Goal: Transaction & Acquisition: Purchase product/service

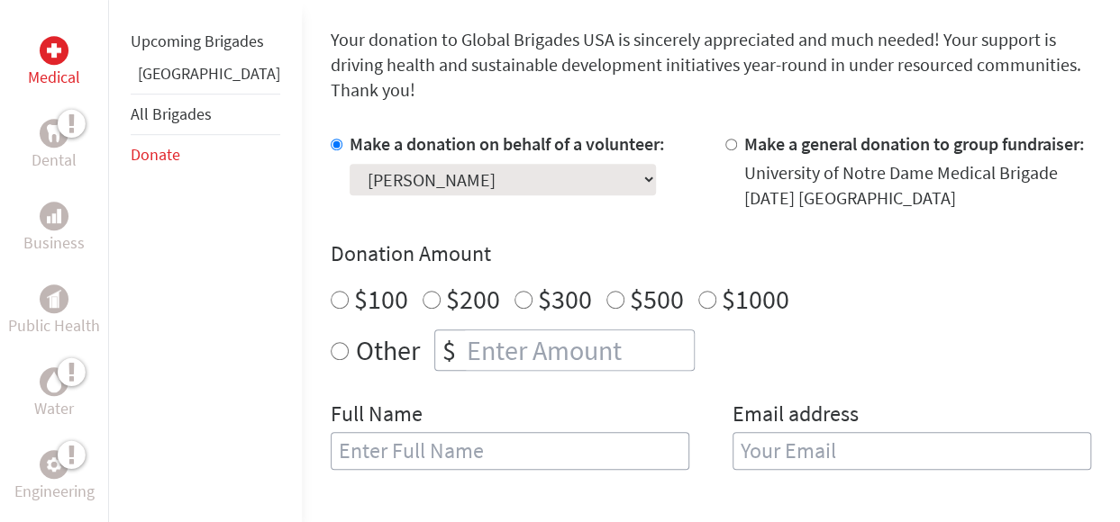
scroll to position [484, 0]
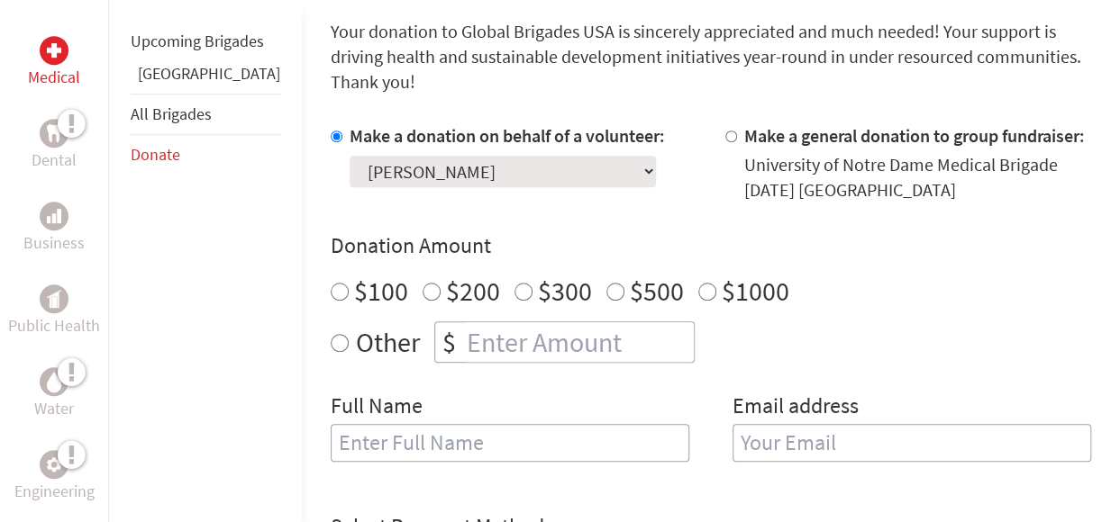
click at [606, 283] on input "$500" at bounding box center [615, 292] width 18 height 18
radio input "true"
click at [342, 424] on input "text" at bounding box center [510, 443] width 359 height 38
type input "[PERSON_NAME]"
click at [732, 424] on input "email" at bounding box center [911, 443] width 359 height 38
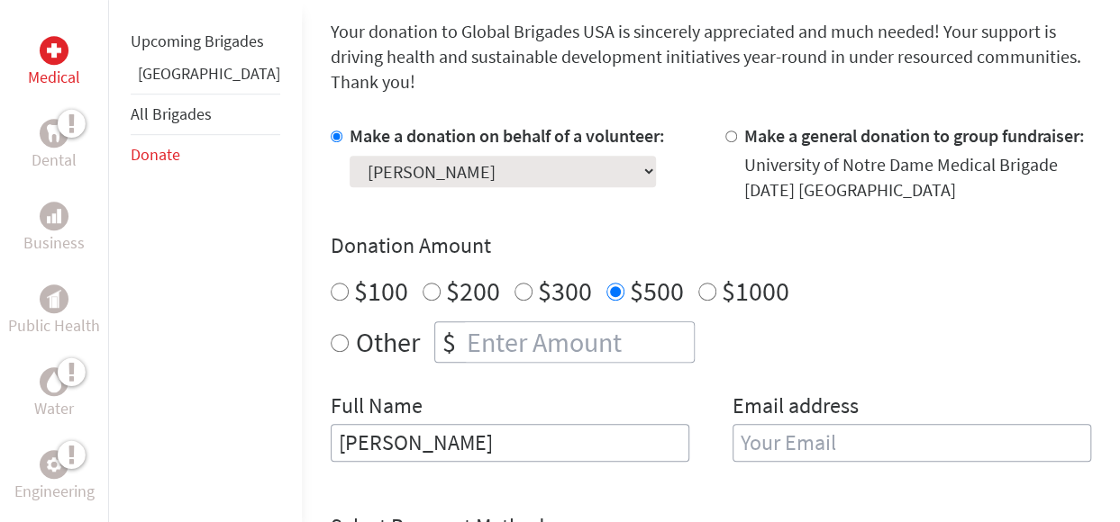
type input "[EMAIL_ADDRESS][DOMAIN_NAME]"
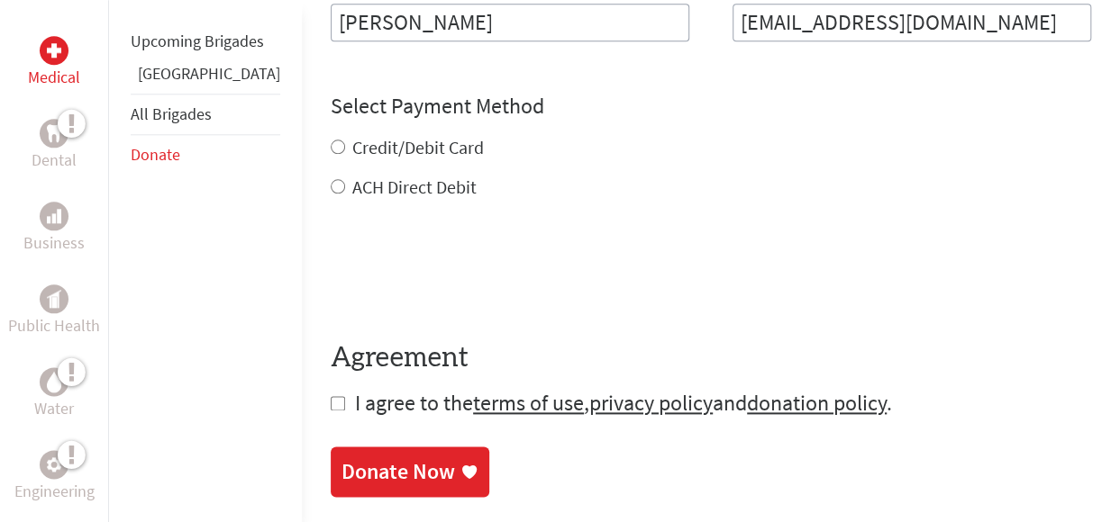
scroll to position [913, 0]
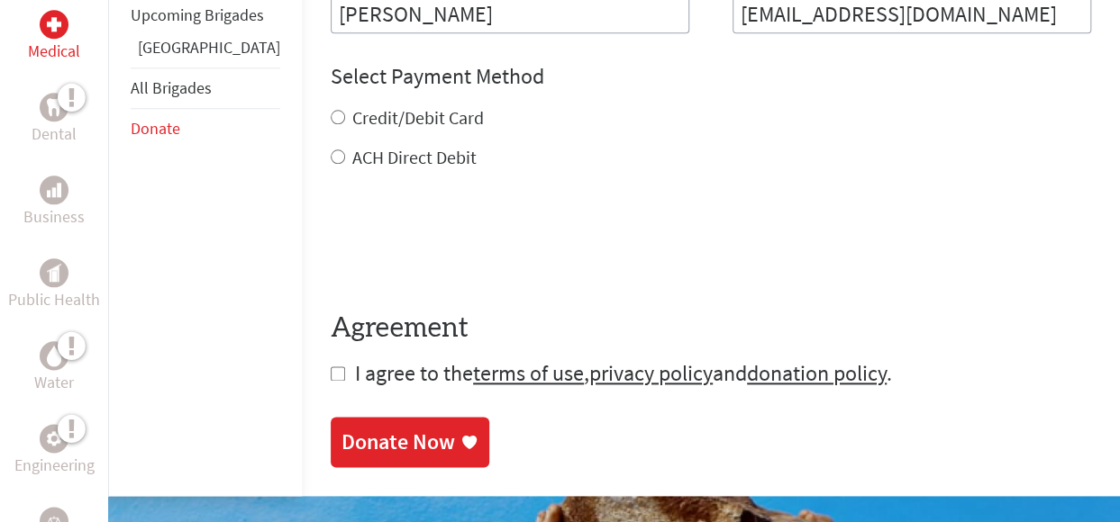
click at [331, 108] on div "Credit/Debit Card ACH Direct Debit" at bounding box center [711, 137] width 760 height 65
click at [331, 110] on input "Credit/Debit Card" at bounding box center [338, 117] width 14 height 14
radio input "true"
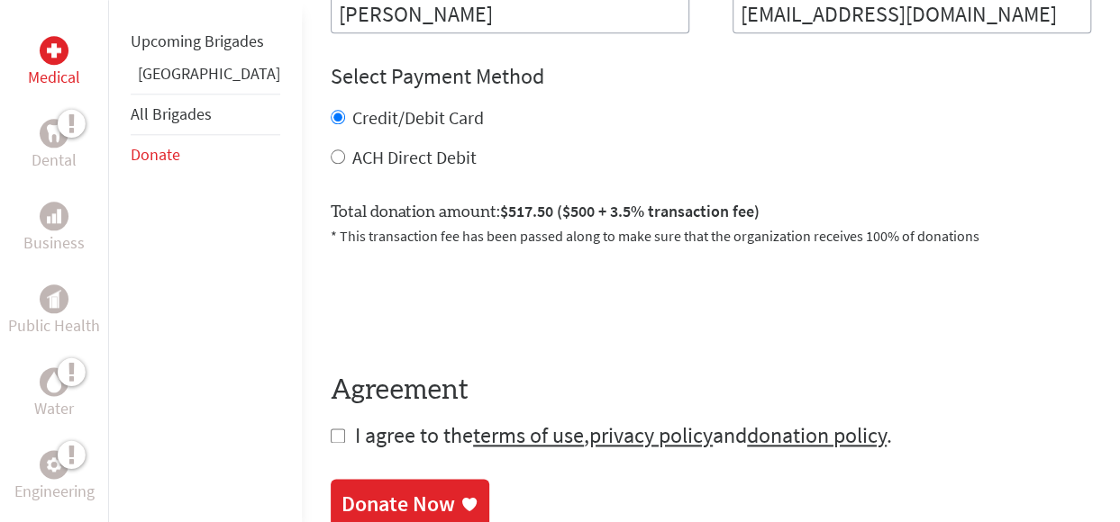
click at [331, 429] on input "checkbox" at bounding box center [338, 436] width 14 height 14
checkbox input "true"
click at [346, 492] on div "Donate Now" at bounding box center [398, 506] width 114 height 29
